Goal: Information Seeking & Learning: Learn about a topic

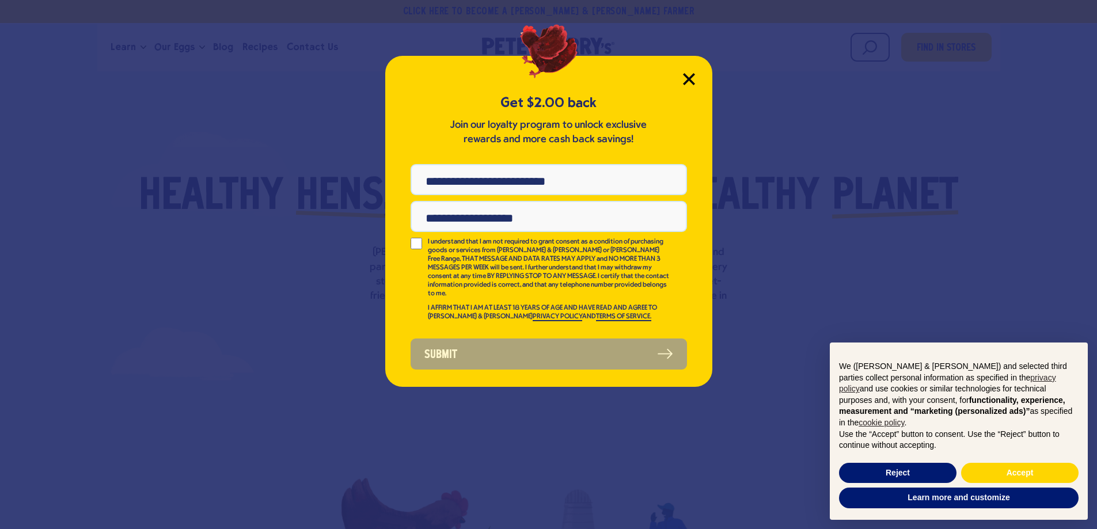
click at [687, 81] on icon "Close Modal" at bounding box center [689, 79] width 10 height 10
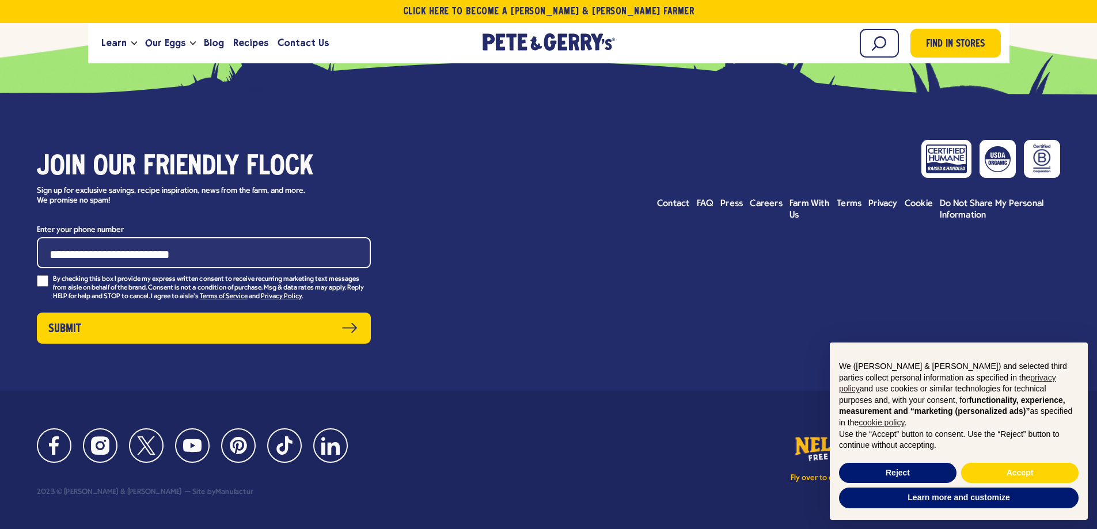
scroll to position [5331, 0]
drag, startPoint x: 763, startPoint y: 217, endPoint x: 772, endPoint y: 221, distance: 10.1
click at [763, 208] on span "Careers" at bounding box center [766, 203] width 33 height 9
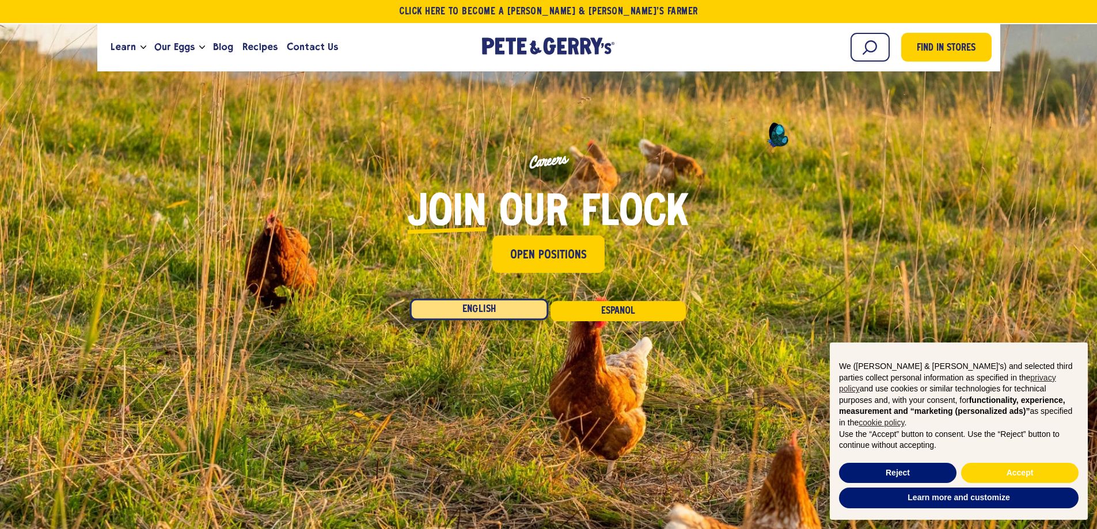
click at [486, 302] on link "English" at bounding box center [479, 310] width 138 height 22
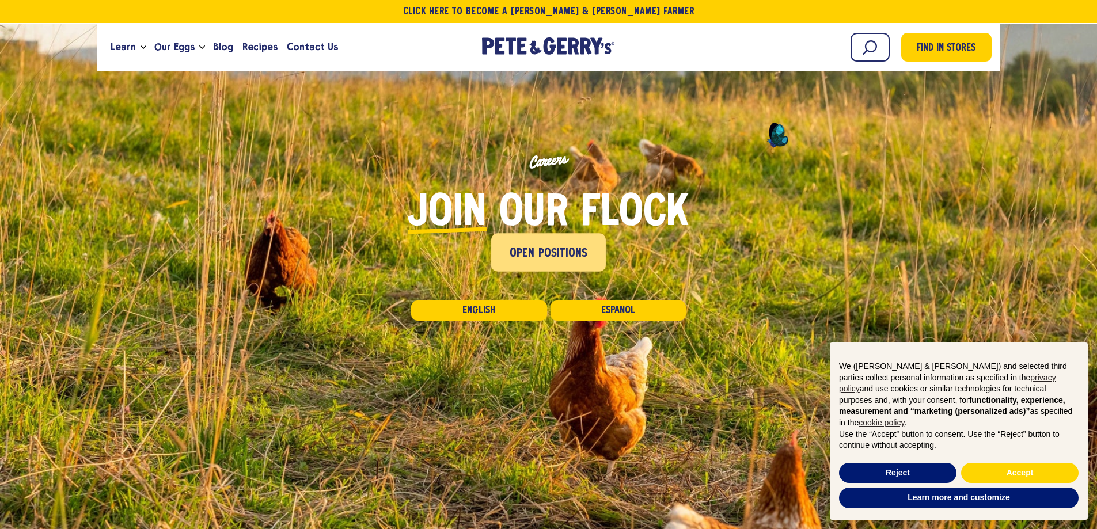
click at [546, 242] on span "Open Positions" at bounding box center [549, 252] width 78 height 21
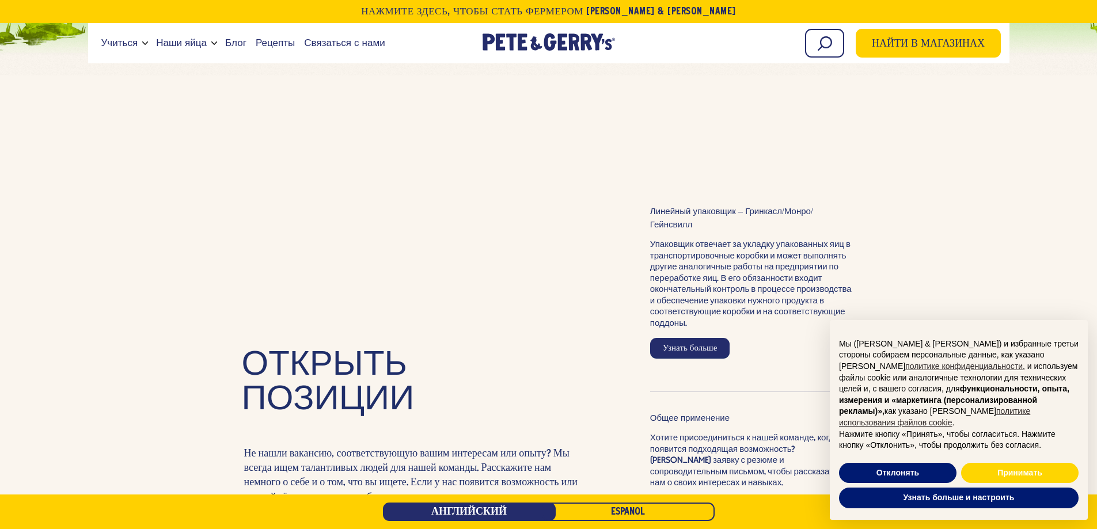
scroll to position [2893, 0]
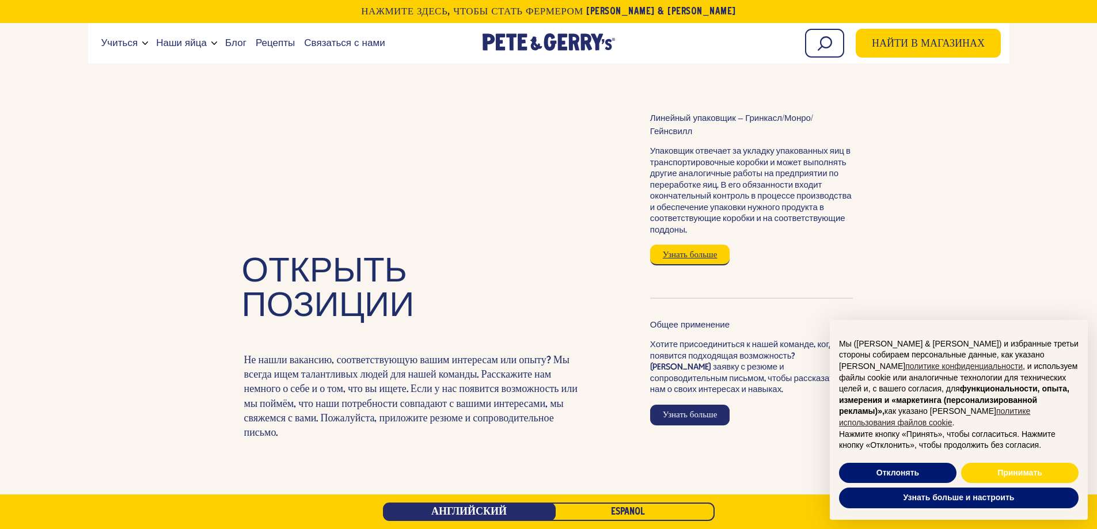
drag, startPoint x: 699, startPoint y: 228, endPoint x: 723, endPoint y: 230, distance: 23.7
click at [700, 245] on link "Узнать больше" at bounding box center [690, 255] width 80 height 21
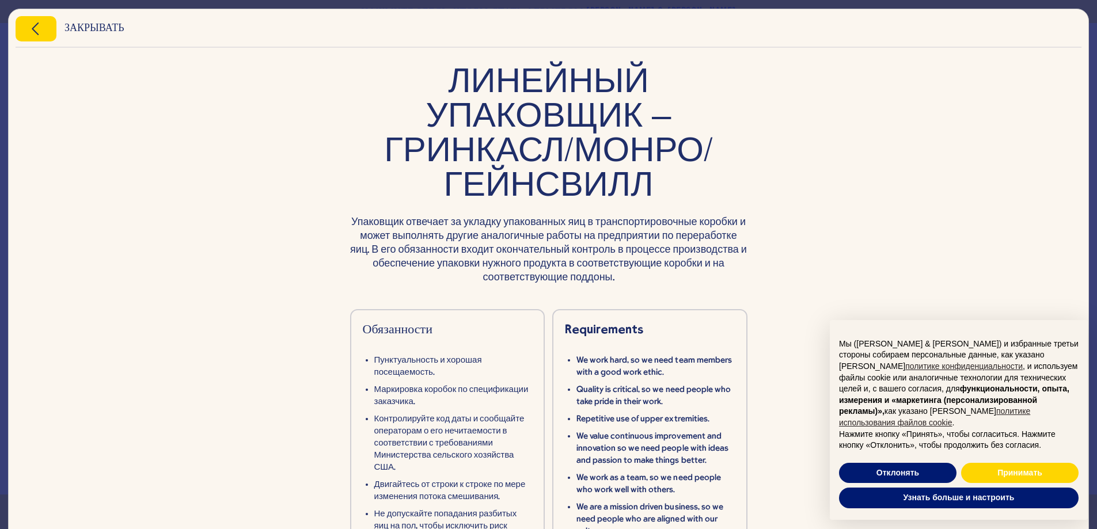
scroll to position [9, 0]
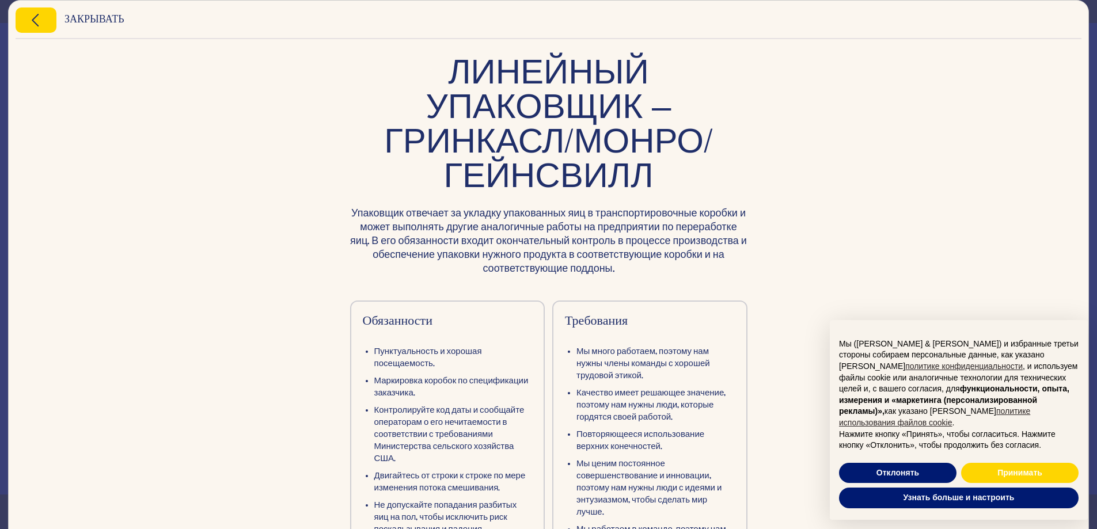
drag, startPoint x: 1083, startPoint y: 121, endPoint x: 1086, endPoint y: 105, distance: 16.5
click at [1082, 123] on div "Закрывать Линейный упаковщик – Гринкасл/Монро/Гейнсвилл Упаковщик отвечает за у…" at bounding box center [548, 264] width 1097 height 529
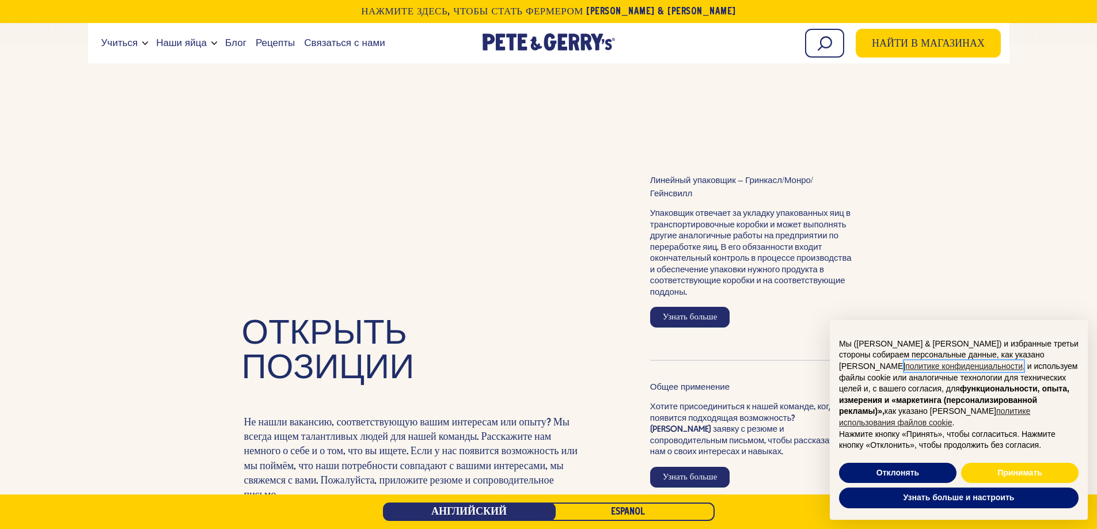
scroll to position [2850, 0]
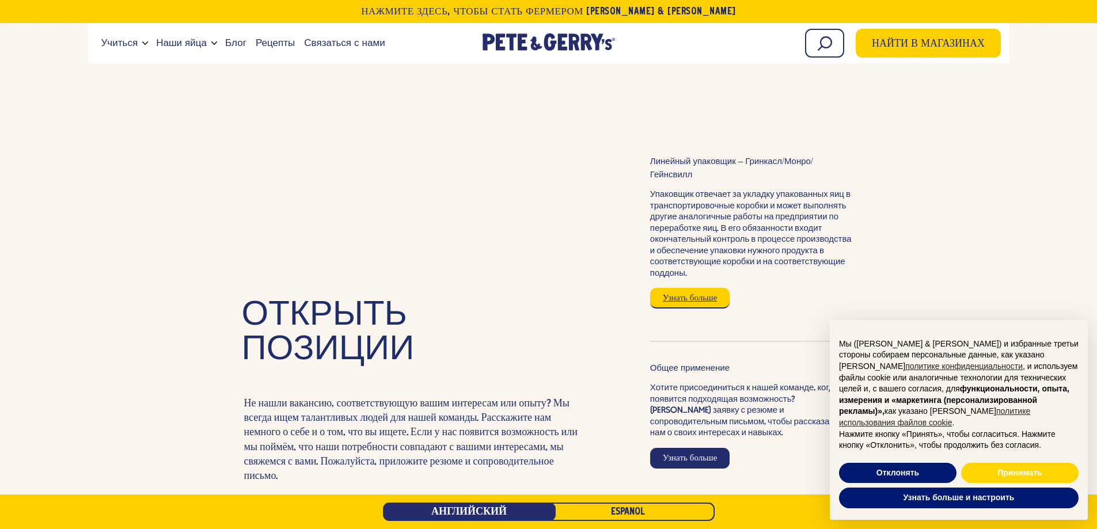
click at [695, 293] on font "Узнать больше" at bounding box center [690, 298] width 55 height 10
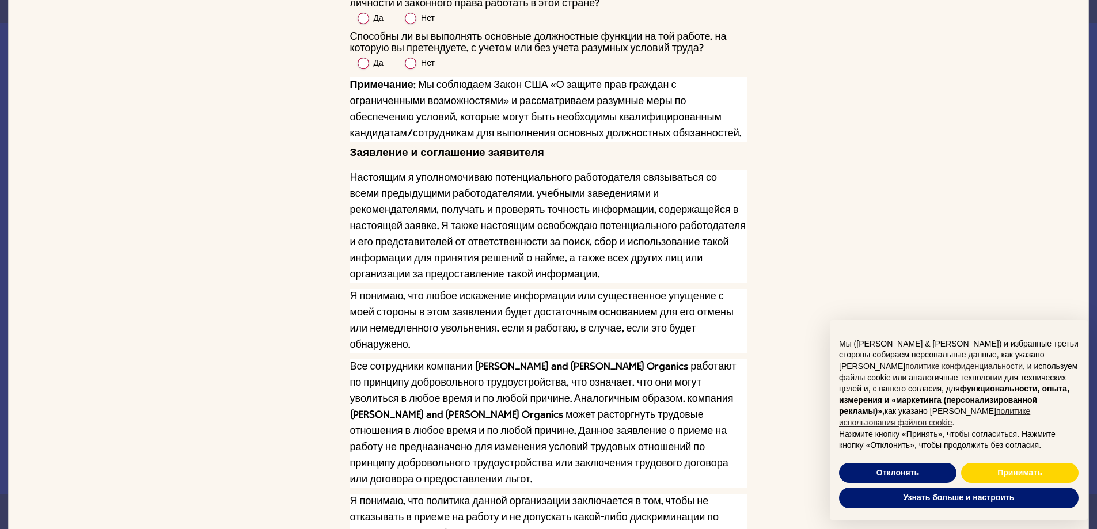
scroll to position [4288, 0]
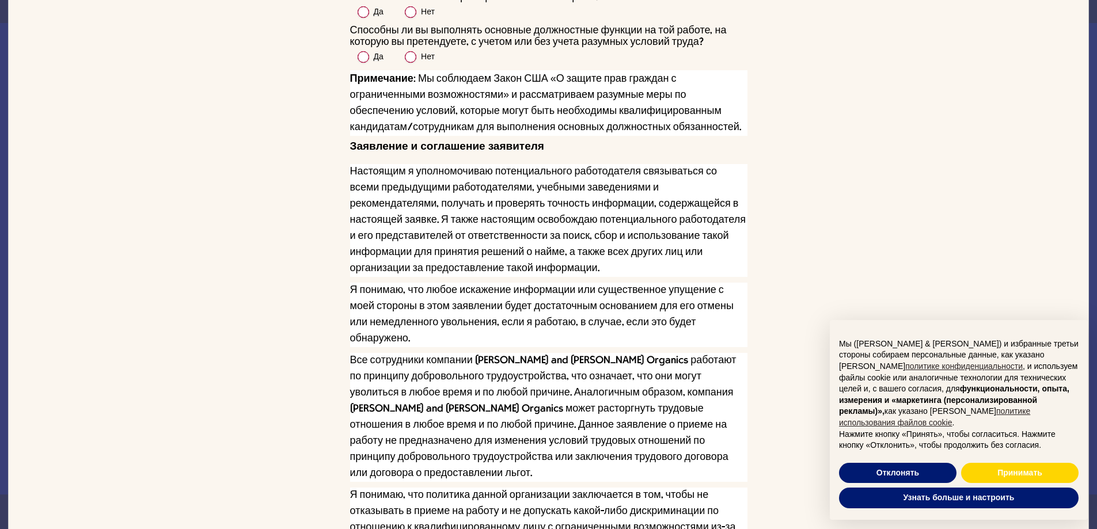
drag, startPoint x: 1093, startPoint y: 449, endPoint x: 1096, endPoint y: 475, distance: 26.6
click at [1096, 475] on div "× Мы (Pete & Gerry's) и избранные третьи стороны собираем персональные данные, …" at bounding box center [959, 420] width 276 height 218
click at [1096, 462] on div "× Мы (Pete & Gerry's) и избранные третьи стороны собираем персональные данные, …" at bounding box center [959, 420] width 276 height 218
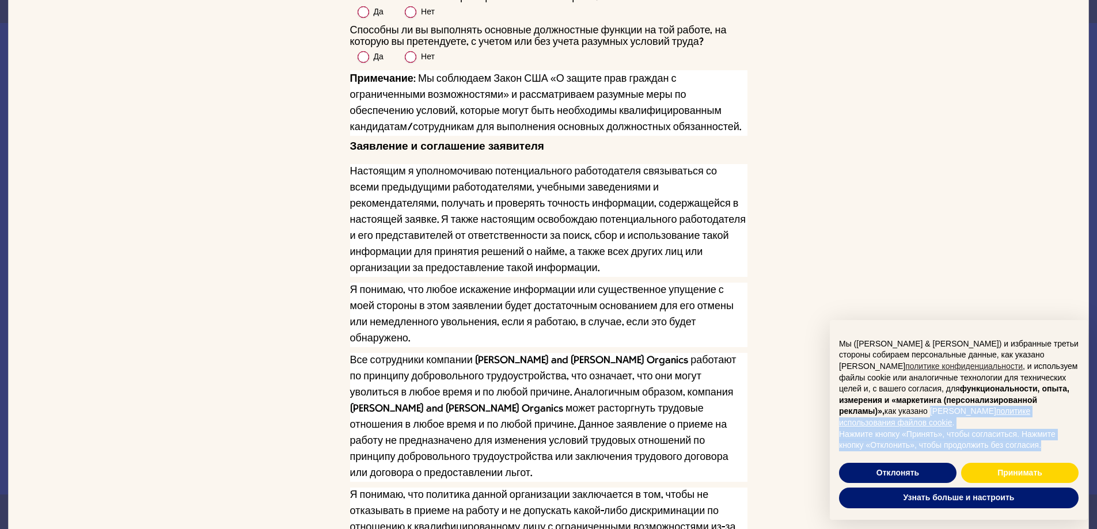
drag, startPoint x: 1094, startPoint y: 467, endPoint x: 1095, endPoint y: 409, distance: 57.6
click at [1095, 409] on div "× Мы (Pete & Gerry's) и избранные третьи стороны собираем персональные данные, …" at bounding box center [959, 420] width 276 height 218
click at [1093, 451] on div "× Мы (Pete & Gerry's) и избранные третьи стороны собираем персональные данные, …" at bounding box center [959, 420] width 276 height 218
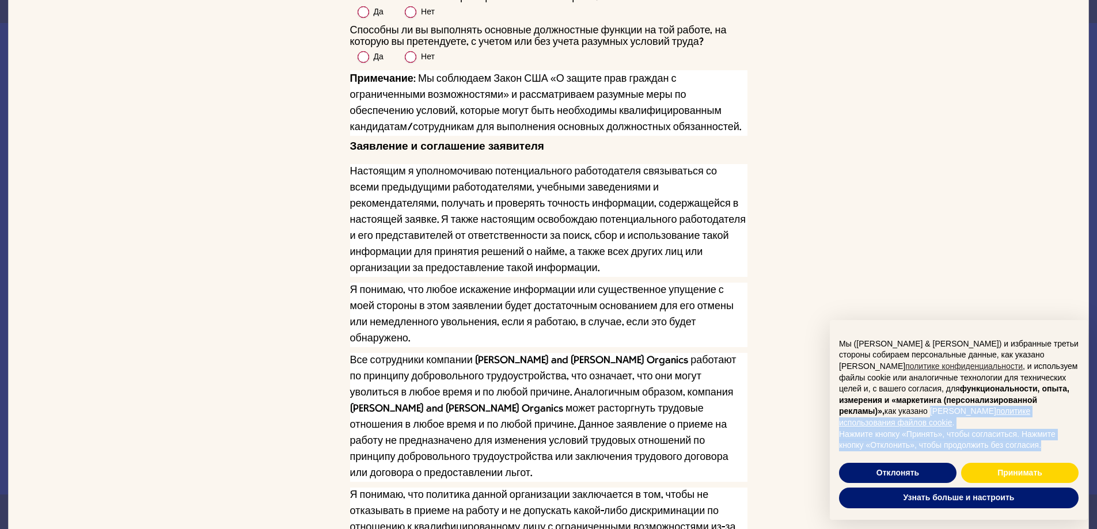
drag, startPoint x: 1094, startPoint y: 452, endPoint x: 1090, endPoint y: 408, distance: 44.0
click at [1090, 408] on div "× Мы (Pete & Gerry's) и избранные третьи стороны собираем персональные данные, …" at bounding box center [959, 420] width 276 height 218
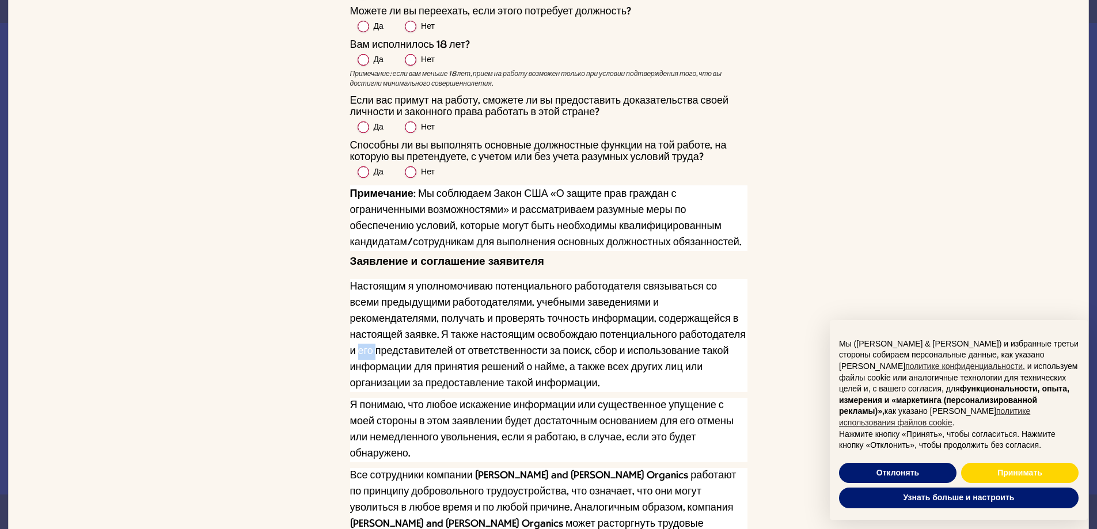
scroll to position [4231, 0]
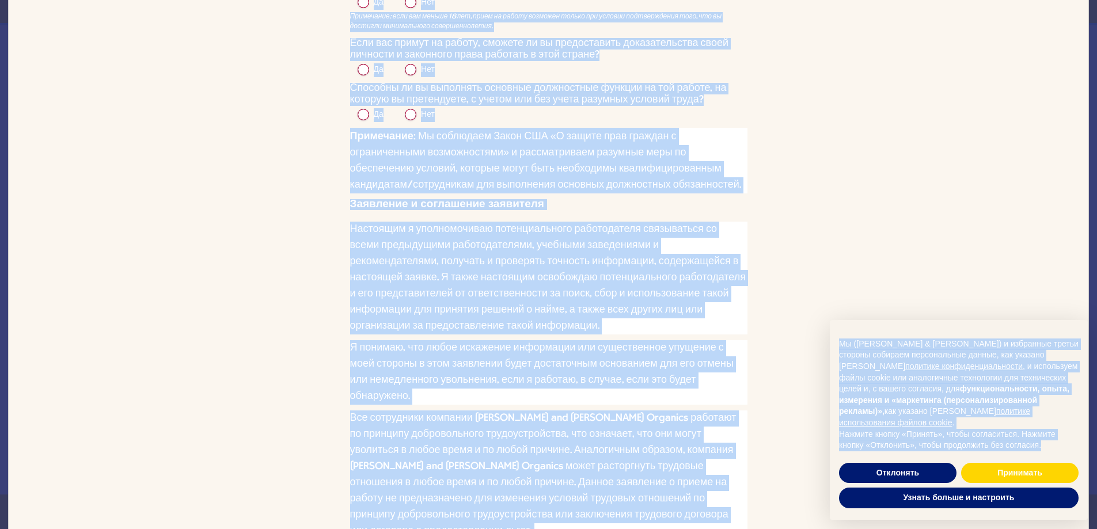
drag, startPoint x: 1095, startPoint y: 455, endPoint x: 1097, endPoint y: 430, distance: 25.4
